Goal: Task Accomplishment & Management: Manage account settings

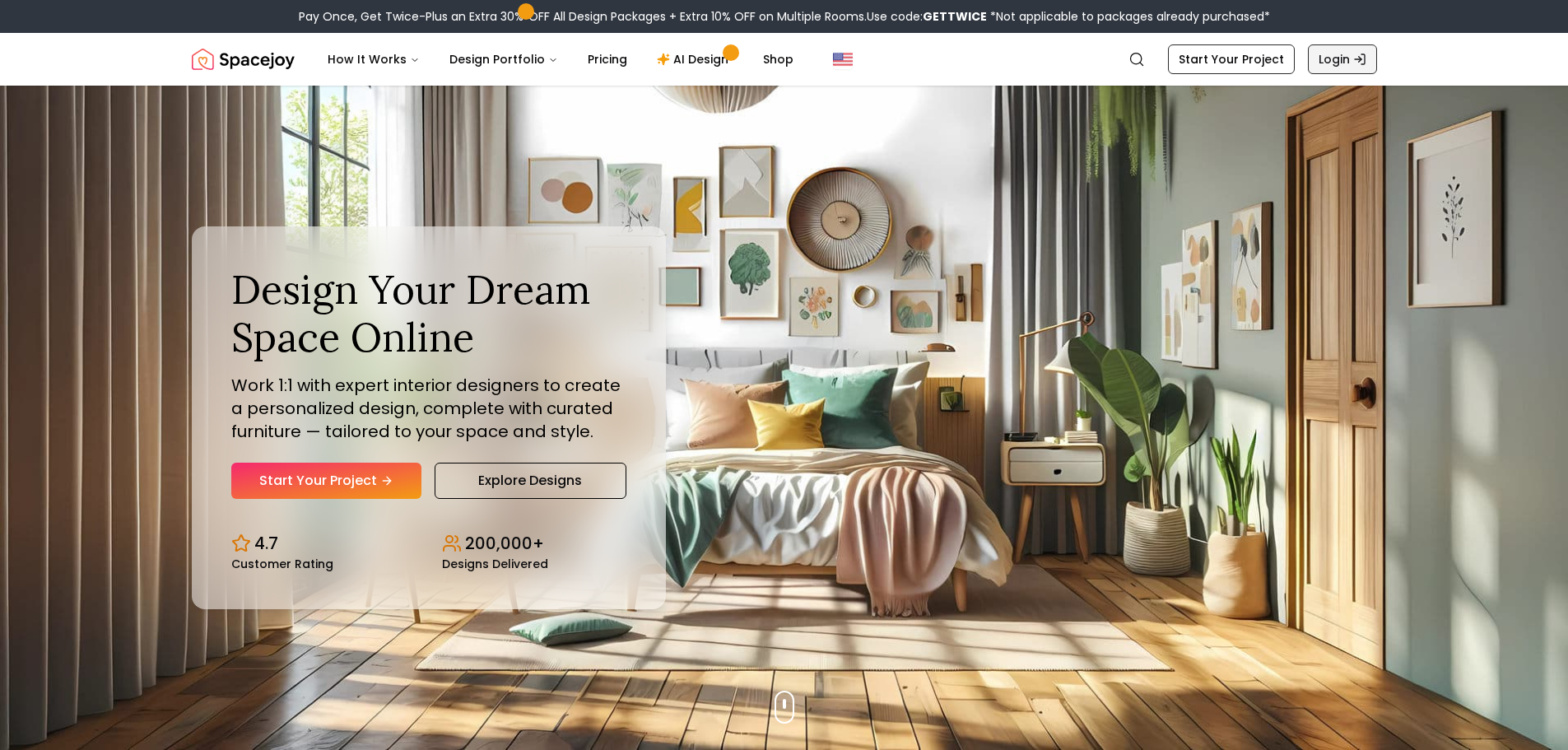
click at [1349, 58] on link "Login" at bounding box center [1342, 59] width 69 height 30
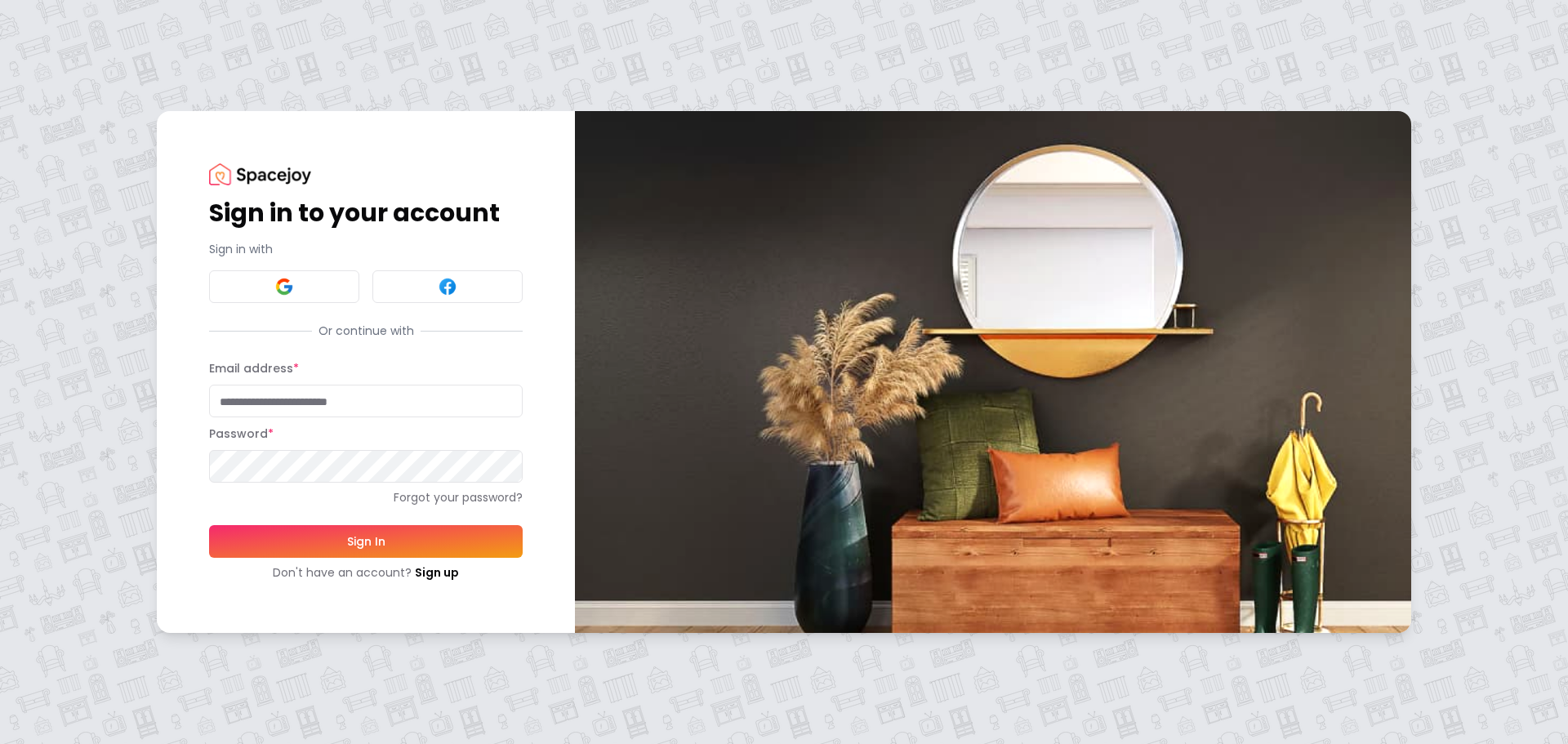
type input "**********"
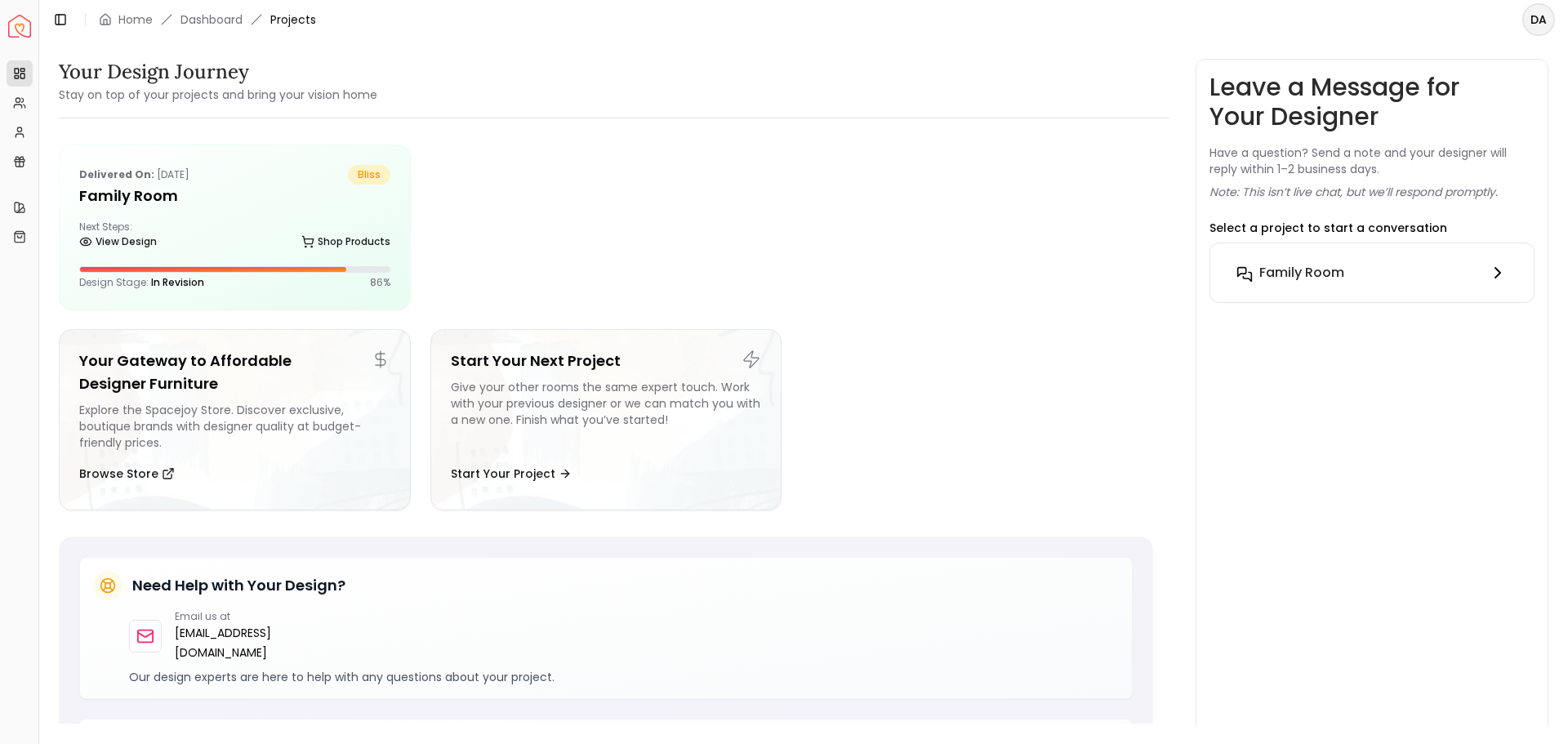
click at [1496, 267] on icon at bounding box center [1497, 273] width 19 height 19
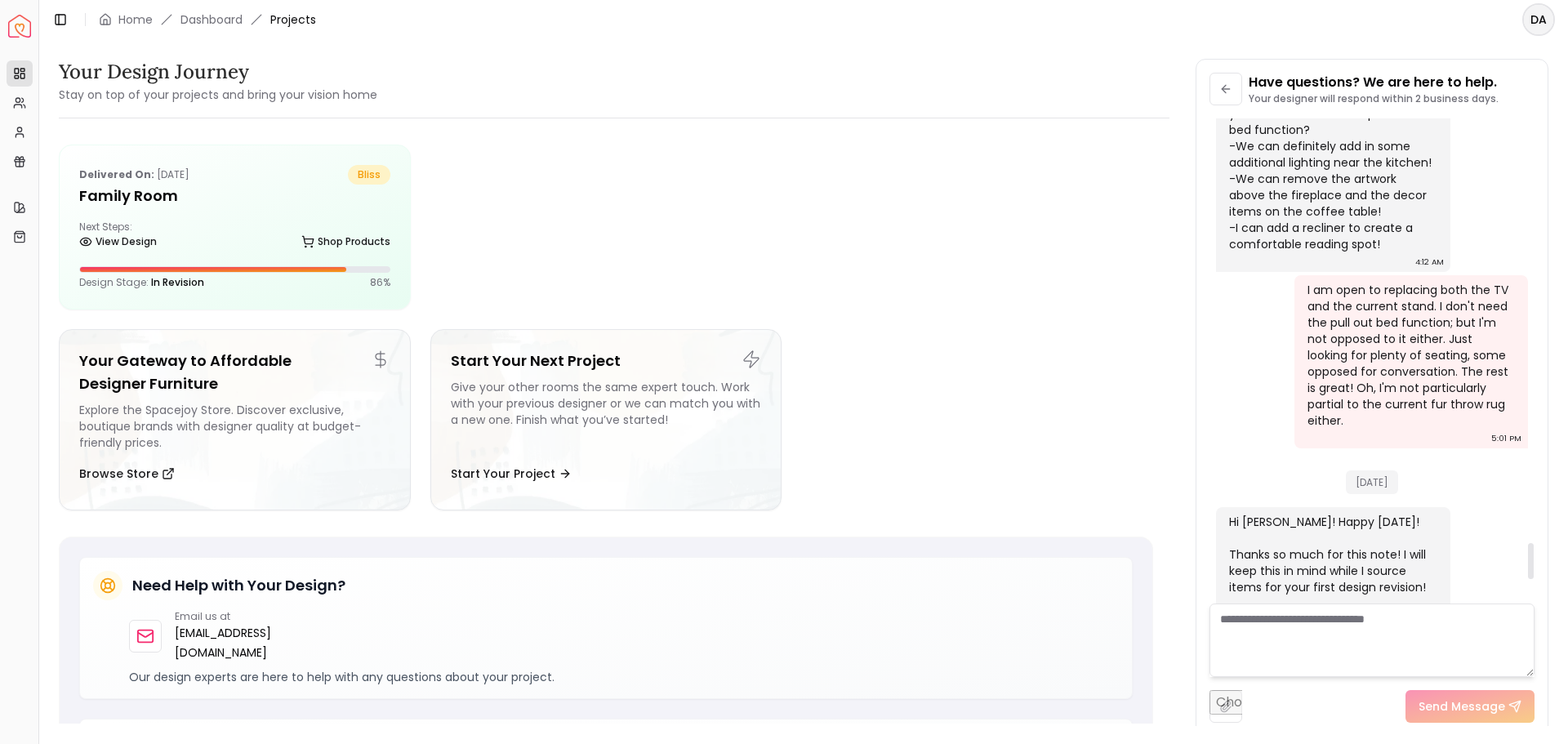
scroll to position [5722, 0]
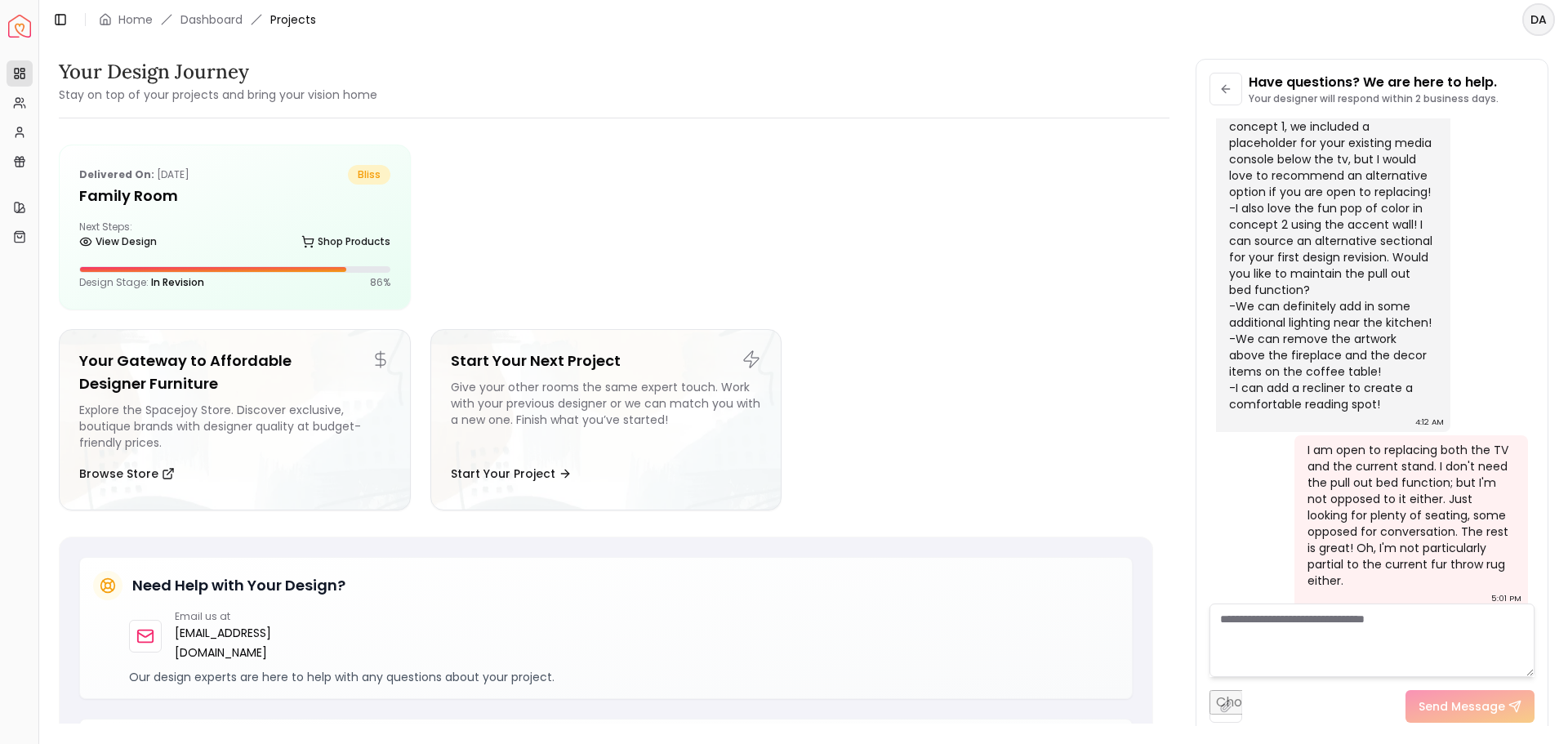
click at [1540, 19] on html "Spacejoy Dashboard Overview Projects My Referrals My Profile Gift Card Balance …" at bounding box center [784, 372] width 1568 height 744
click at [1417, 104] on div "Log out" at bounding box center [1463, 117] width 175 height 26
